Goal: Complete application form: Complete application form

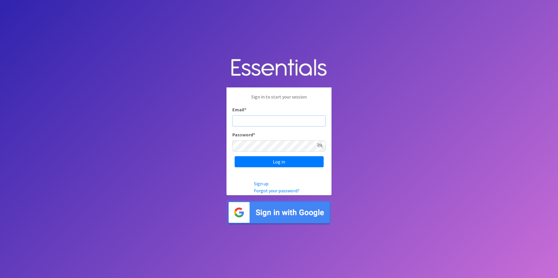
click at [280, 123] on input "Email *" at bounding box center [278, 120] width 93 height 11
type input "a"
click at [265, 183] on link "Sign up" at bounding box center [261, 184] width 15 height 6
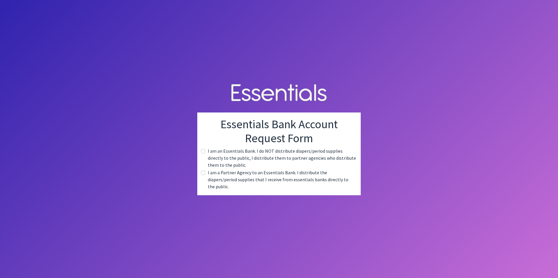
click at [154, 169] on body "Essentials Bank Account Request Form I am an Essentials Bank. I do NOT distribu…" at bounding box center [279, 139] width 558 height 278
click at [206, 178] on div "I am a Partner Agency to an Essentials Bank. I distribute the diapers/period su…" at bounding box center [279, 179] width 154 height 21
click at [203, 175] on input "radio" at bounding box center [203, 173] width 5 height 5
radio input "true"
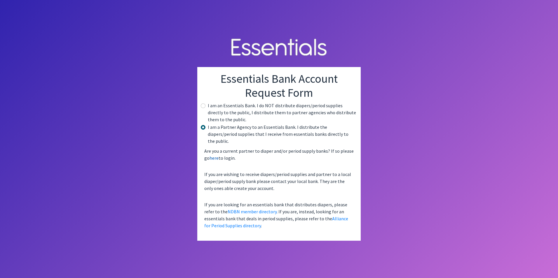
click at [215, 155] on link "here" at bounding box center [213, 158] width 9 height 6
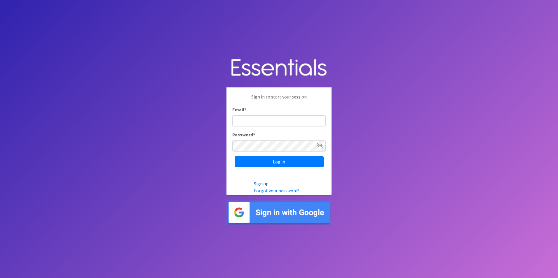
click at [262, 184] on link "Sign up" at bounding box center [261, 184] width 15 height 6
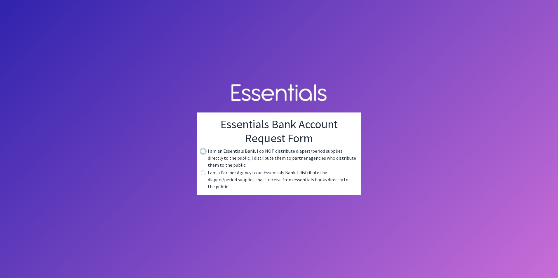
drag, startPoint x: 203, startPoint y: 155, endPoint x: 207, endPoint y: 158, distance: 5.6
click at [203, 154] on input "radio" at bounding box center [203, 151] width 5 height 5
radio input "true"
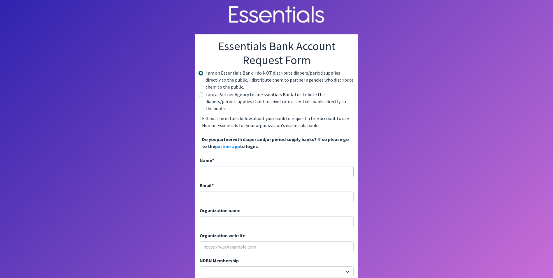
click at [256, 166] on input "Name *" at bounding box center [277, 171] width 154 height 11
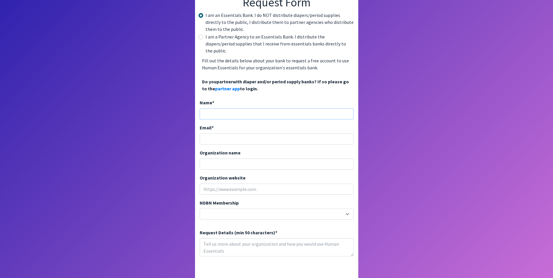
scroll to position [59, 0]
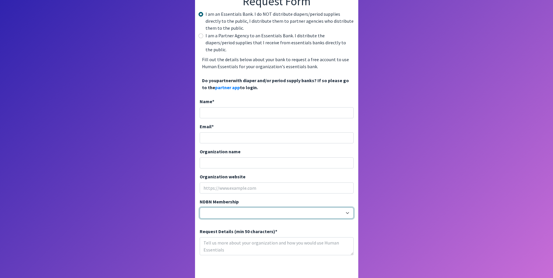
click at [348, 208] on select "20040 - (914) Cares 12001 - A Baby Center 19003 - A Precious Child 21047 - AIO …" at bounding box center [277, 213] width 154 height 11
click at [489, 74] on body "Essentials Bank Account Request Form I am an Essentials Bank. I do NOT distribu…" at bounding box center [276, 80] width 553 height 278
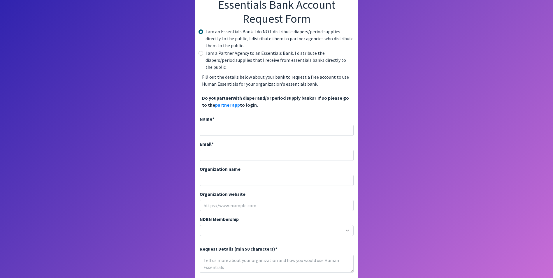
scroll to position [42, 0]
click at [234, 102] on link "partner app" at bounding box center [227, 105] width 25 height 6
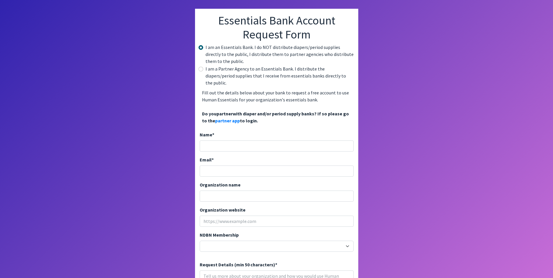
scroll to position [15, 0]
